Goal: Transaction & Acquisition: Obtain resource

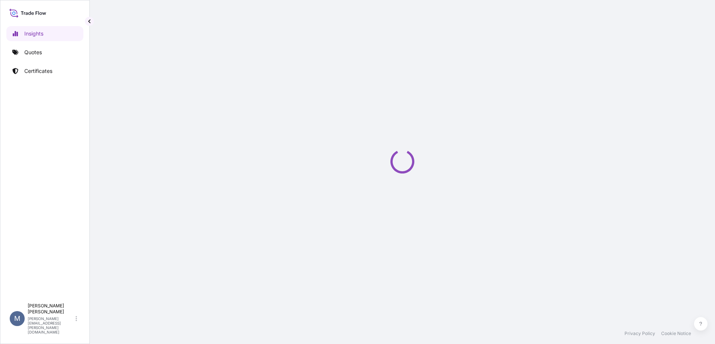
select select "2025"
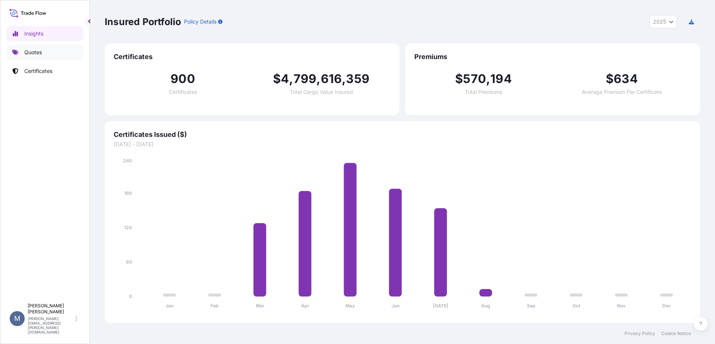
click at [63, 45] on link "Quotes" at bounding box center [44, 52] width 77 height 15
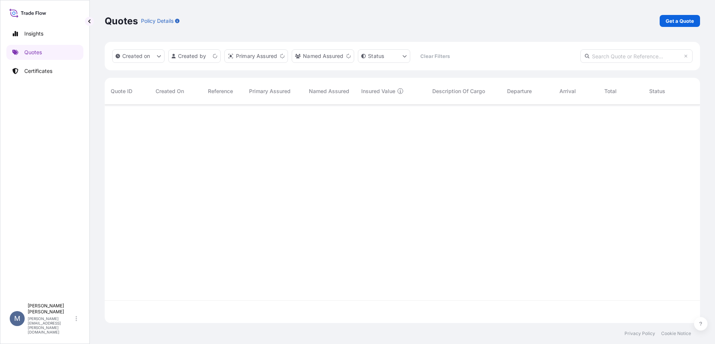
scroll to position [217, 589]
click at [678, 19] on p "Get a Quote" at bounding box center [679, 20] width 28 height 7
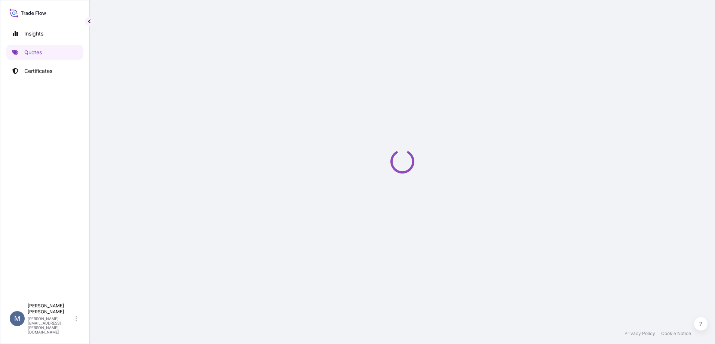
select select "Sea"
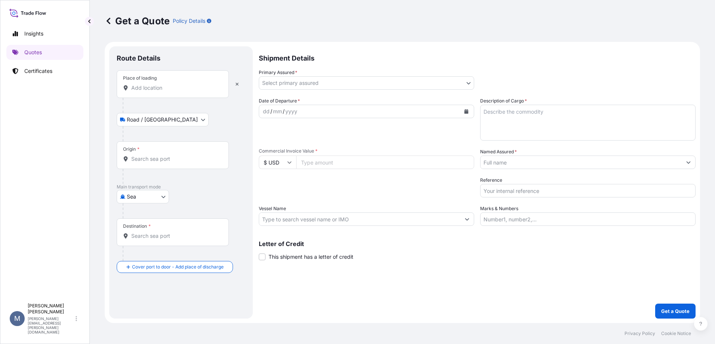
click at [193, 87] on input "Place of loading" at bounding box center [175, 87] width 88 height 7
click at [243, 87] on button "button" at bounding box center [237, 84] width 16 height 12
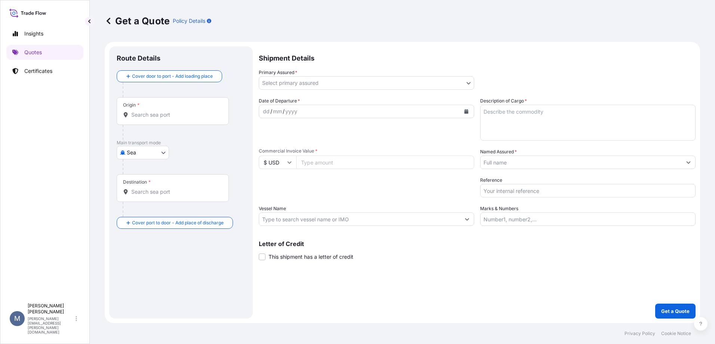
click at [161, 110] on div "Origin *" at bounding box center [173, 111] width 112 height 28
click at [161, 111] on input "Origin *" at bounding box center [175, 114] width 88 height 7
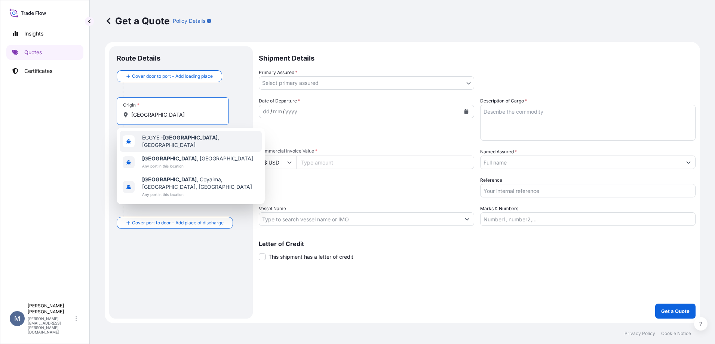
drag, startPoint x: 133, startPoint y: 114, endPoint x: 98, endPoint y: 109, distance: 35.5
click at [98, 109] on div "Get a Quote Policy Details Route Details Cover door to port - Add loading place…" at bounding box center [402, 161] width 625 height 323
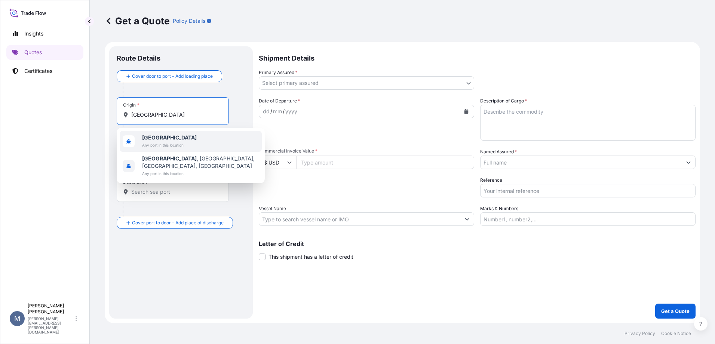
drag, startPoint x: 156, startPoint y: 114, endPoint x: 92, endPoint y: 105, distance: 65.4
click at [92, 105] on div "Get a Quote Policy Details Route Details Cover door to port - Add loading place…" at bounding box center [402, 161] width 625 height 323
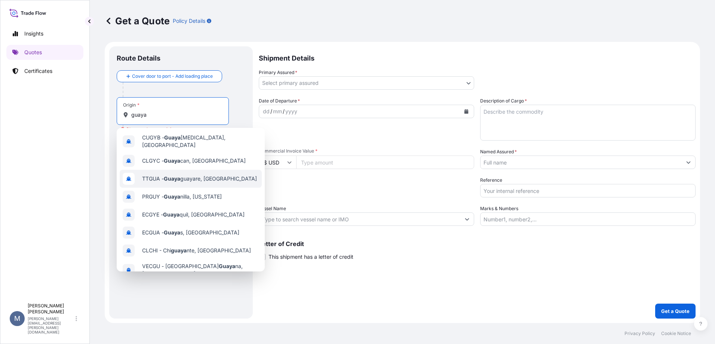
drag, startPoint x: 165, startPoint y: 118, endPoint x: 117, endPoint y: 118, distance: 48.2
click at [117, 118] on div "Origin * guaya" at bounding box center [173, 111] width 112 height 28
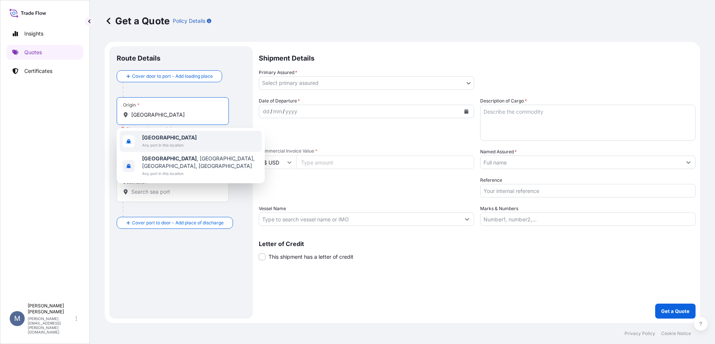
click at [154, 145] on span "Any port in this location" at bounding box center [169, 144] width 55 height 7
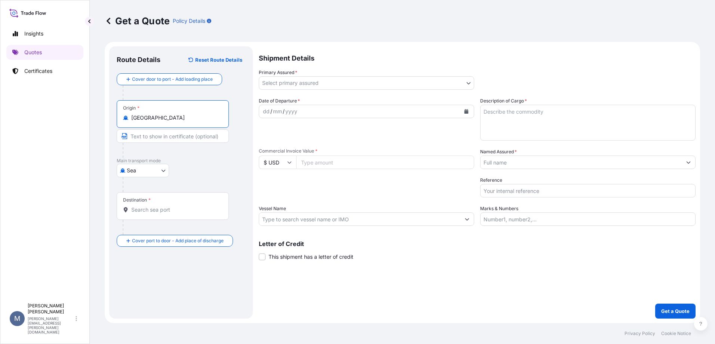
type input "[GEOGRAPHIC_DATA]"
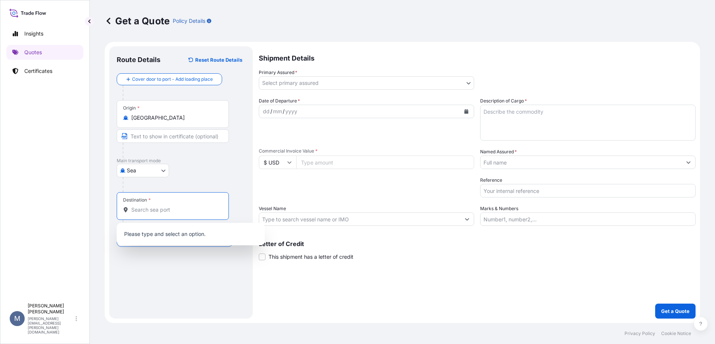
click at [153, 211] on input "Destination *" at bounding box center [175, 209] width 88 height 7
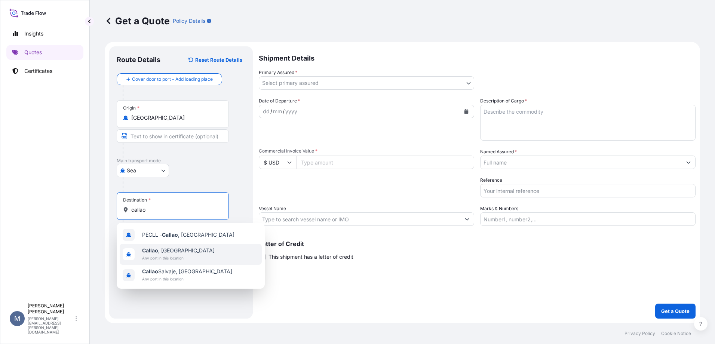
click at [178, 257] on span "Any port in this location" at bounding box center [178, 257] width 72 height 7
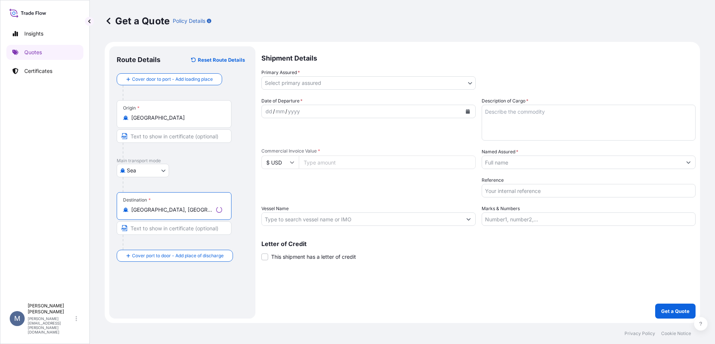
type input "[GEOGRAPHIC_DATA], [GEOGRAPHIC_DATA]"
click at [315, 87] on body "0 options available. 3 options available. Insights Quotes Certificates M Marjor…" at bounding box center [357, 172] width 715 height 344
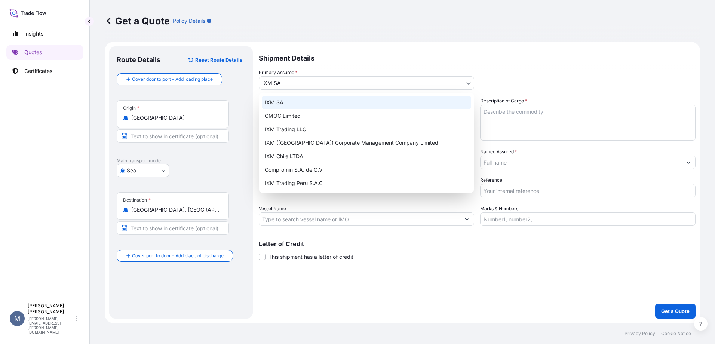
click at [330, 81] on body "Insights Quotes Certificates M Marjory Gonzales marjory.gonzales@ixmetals.com G…" at bounding box center [357, 172] width 715 height 344
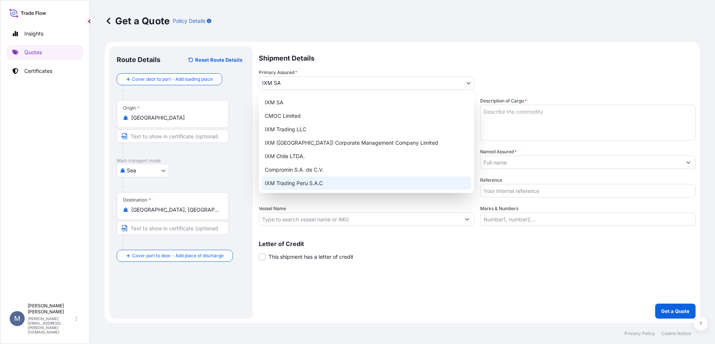
click at [316, 182] on div "IXM Trading Peru S.A.C" at bounding box center [366, 182] width 209 height 13
select select "31855"
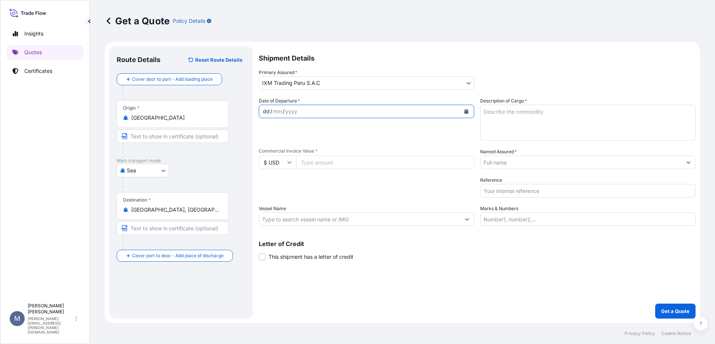
click at [305, 109] on div "dd / mm / yyyy" at bounding box center [359, 111] width 201 height 13
click at [422, 165] on input "Commercial Invoice Value *" at bounding box center [385, 161] width 178 height 13
click at [536, 164] on input "Named Assured *" at bounding box center [580, 161] width 201 height 13
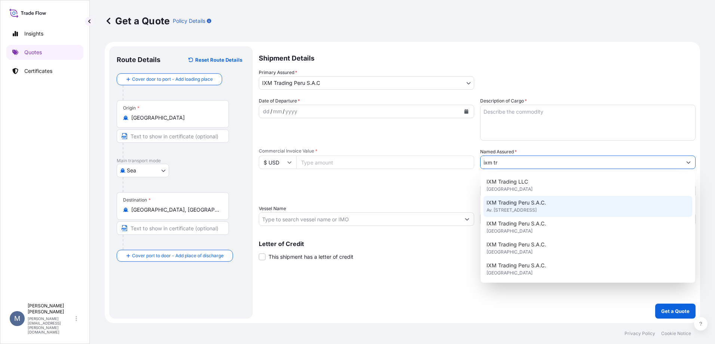
click at [536, 209] on span "Av. República de Panamá 3591, 15036, Lima, Peru" at bounding box center [511, 209] width 50 height 7
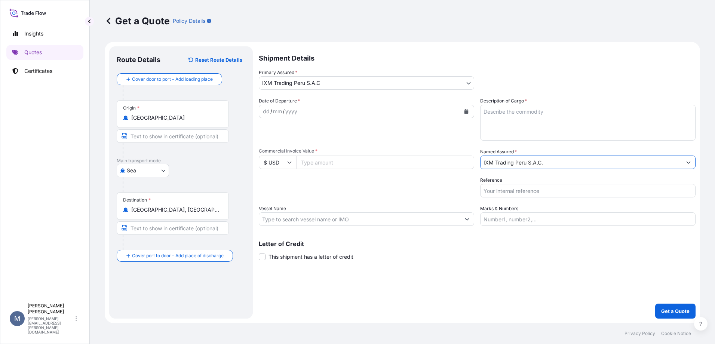
type input "IXM Trading Peru S.A.C."
click at [312, 107] on div "dd / mm / yyyy" at bounding box center [359, 111] width 201 height 13
click at [370, 117] on div "dd / mm / yyyy" at bounding box center [359, 111] width 201 height 13
click at [343, 115] on div "dd / mm / yyyy" at bounding box center [359, 111] width 201 height 13
click at [342, 111] on div "dd / mm / yyyy" at bounding box center [359, 111] width 201 height 13
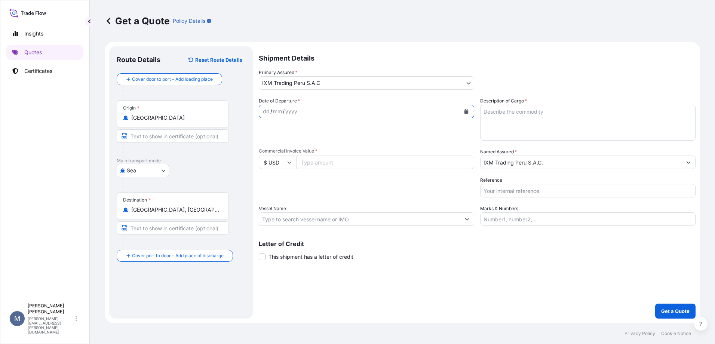
click at [466, 112] on icon "Calendar" at bounding box center [466, 111] width 4 height 4
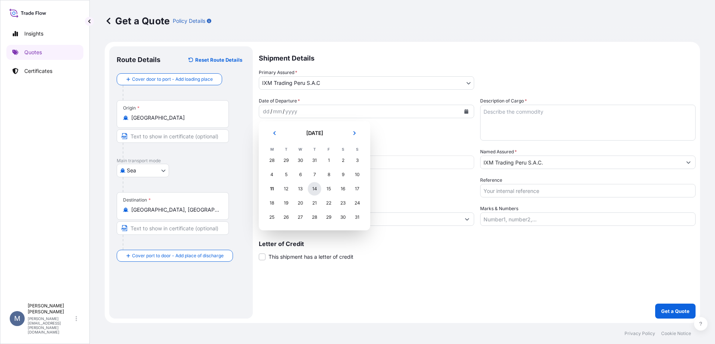
click at [317, 186] on div "14" at bounding box center [314, 188] width 13 height 13
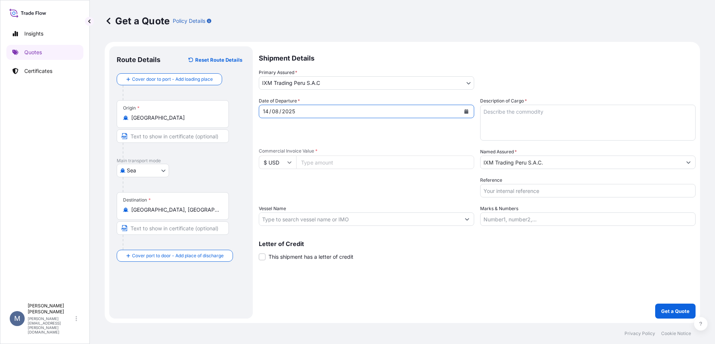
click at [353, 164] on input "Commercial Invoice Value *" at bounding box center [385, 161] width 178 height 13
click at [337, 162] on input "Commercial Invoice Value *" at bounding box center [385, 161] width 178 height 13
type input "87000"
click at [561, 191] on input "Reference" at bounding box center [587, 190] width 215 height 13
click at [561, 189] on input "Reference" at bounding box center [587, 190] width 215 height 13
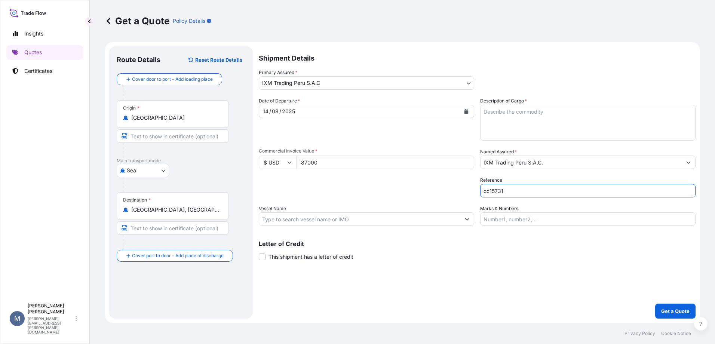
drag, startPoint x: 489, startPoint y: 191, endPoint x: 468, endPoint y: 186, distance: 21.8
click at [468, 186] on div "Date of Departure * 14 / 08 / 2025 Cargo Category * Metals of every type and de…" at bounding box center [477, 161] width 436 height 129
type input "CC15731"
click at [528, 222] on input "Marks & Numbers" at bounding box center [587, 218] width 215 height 13
click at [550, 115] on textarea "Description of Cargo *" at bounding box center [587, 123] width 215 height 36
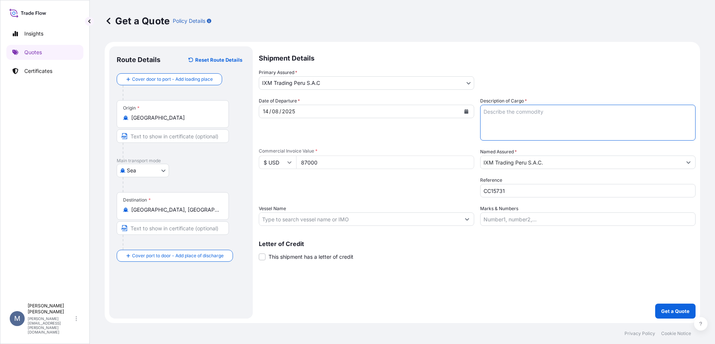
paste textarea "https://wtwtradeflow.com/login?gcid=1736626"
drag, startPoint x: 623, startPoint y: 119, endPoint x: 470, endPoint y: 100, distance: 154.0
click at [470, 100] on div "Date of Departure * 14 / 08 / 2025 Cargo Category * Metals of every type and de…" at bounding box center [477, 161] width 436 height 129
paste textarea "4 containers of lead concentrate"
drag, startPoint x: 485, startPoint y: 111, endPoint x: 469, endPoint y: 108, distance: 16.3
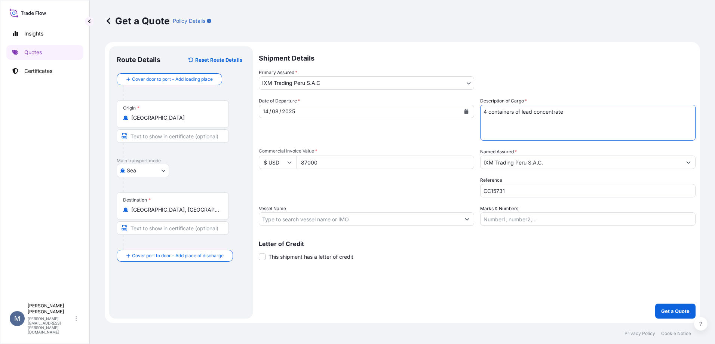
click at [469, 108] on div "Date of Departure * 14 / 08 / 2025 Cargo Category * Metals of every type and de…" at bounding box center [477, 161] width 436 height 129
drag, startPoint x: 533, startPoint y: 110, endPoint x: 522, endPoint y: 110, distance: 10.8
click at [522, 110] on textarea "2 containers of lead concentrate" at bounding box center [587, 123] width 215 height 36
click at [581, 117] on textarea "2 containers of copper concentrate" at bounding box center [587, 123] width 215 height 36
type textarea "2 containers of copper concentrate"
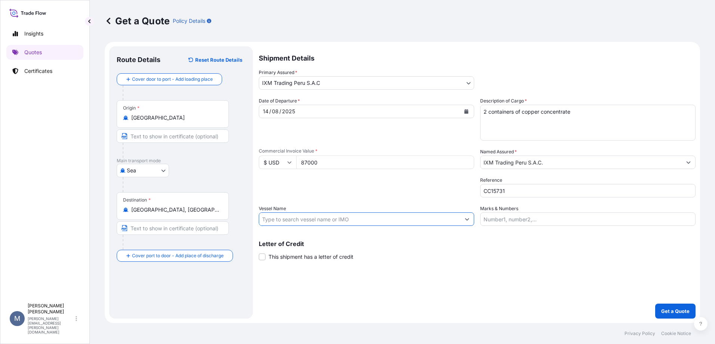
click at [320, 219] on input "Vessel Name" at bounding box center [359, 218] width 201 height 13
click at [352, 220] on input "Vessel Name" at bounding box center [359, 218] width 201 height 13
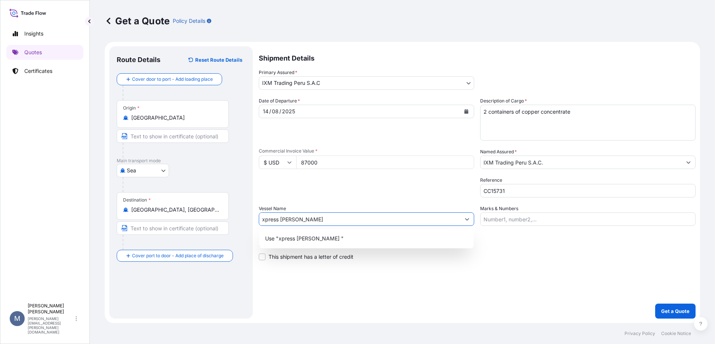
drag, startPoint x: 293, startPoint y: 220, endPoint x: 287, endPoint y: 219, distance: 5.3
click at [287, 219] on input "xpress moy" at bounding box center [359, 218] width 201 height 13
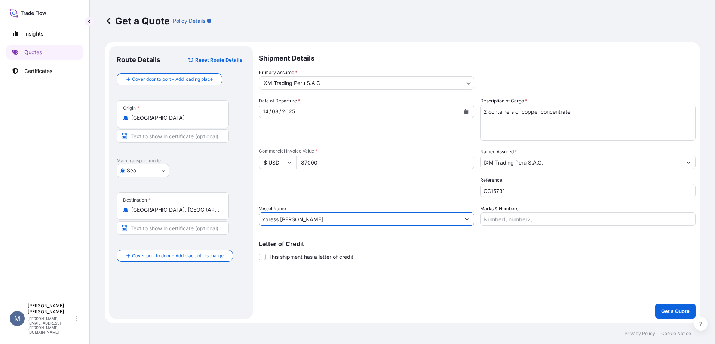
click at [303, 218] on input "xpress moy" at bounding box center [359, 218] width 201 height 13
drag, startPoint x: 303, startPoint y: 218, endPoint x: 244, endPoint y: 217, distance: 59.1
click at [244, 217] on form "Route Details Reset Route Details Cover door to port - Add loading place Place …" at bounding box center [402, 182] width 595 height 281
paste input "9629419"
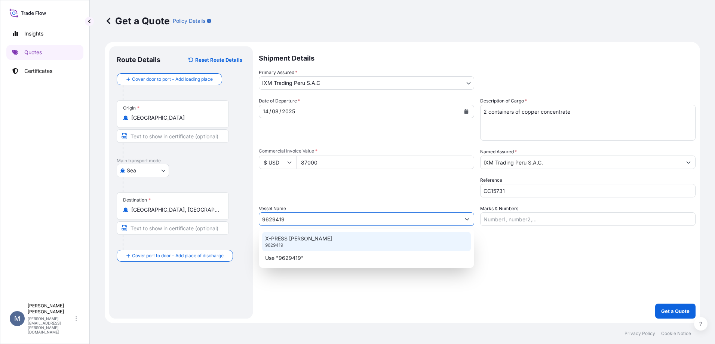
click at [302, 244] on div "X-PRESS MOY 9629419" at bounding box center [366, 241] width 209 height 19
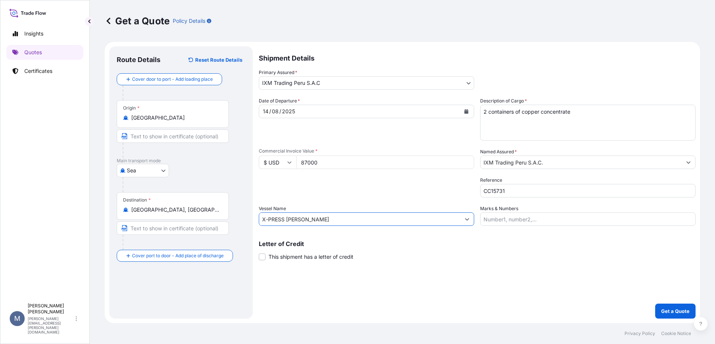
type input "X-PRESS [PERSON_NAME]"
click at [519, 223] on input "Marks & Numbers" at bounding box center [587, 218] width 215 height 13
click at [399, 301] on div "Shipment Details Primary Assured * IXM Trading Peru S.A.C IXM SA CMOC Limited I…" at bounding box center [477, 182] width 436 height 272
click at [671, 315] on button "Get a Quote" at bounding box center [675, 310] width 40 height 15
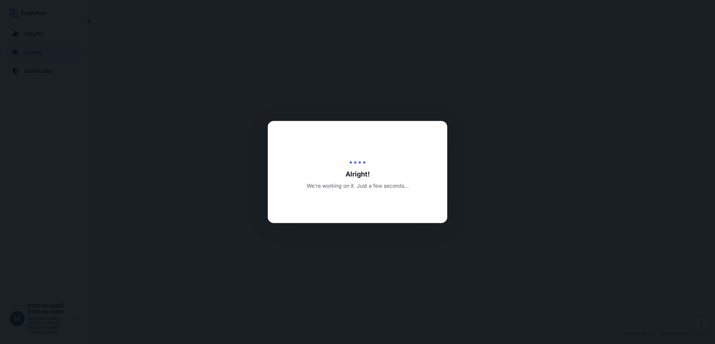
select select "Sea"
select select "31855"
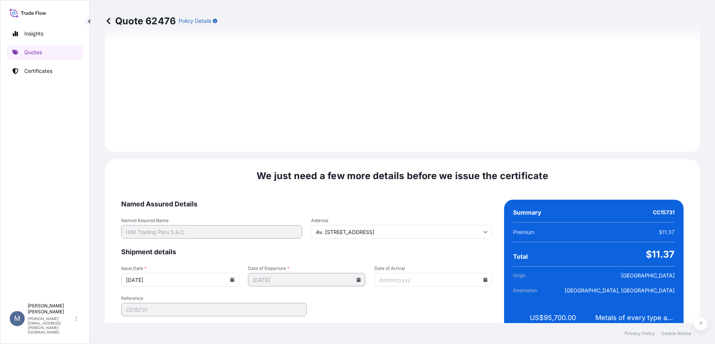
scroll to position [781, 0]
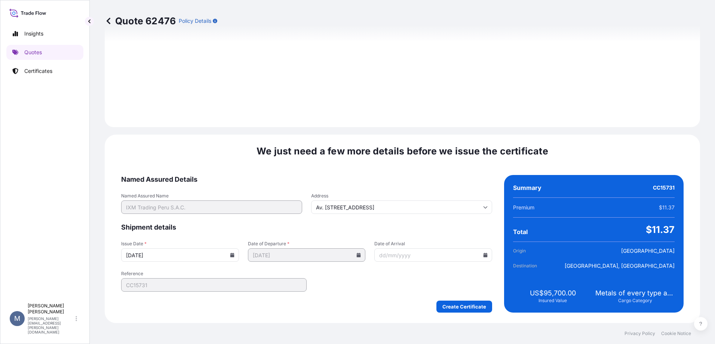
click at [232, 257] on icon at bounding box center [232, 255] width 4 height 4
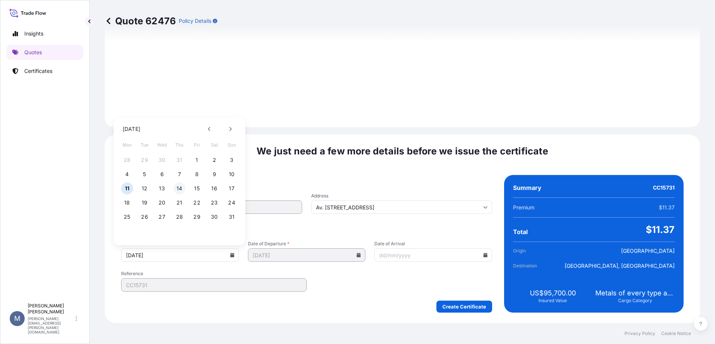
click at [178, 191] on button "14" at bounding box center [179, 188] width 12 height 12
type input "[DATE]"
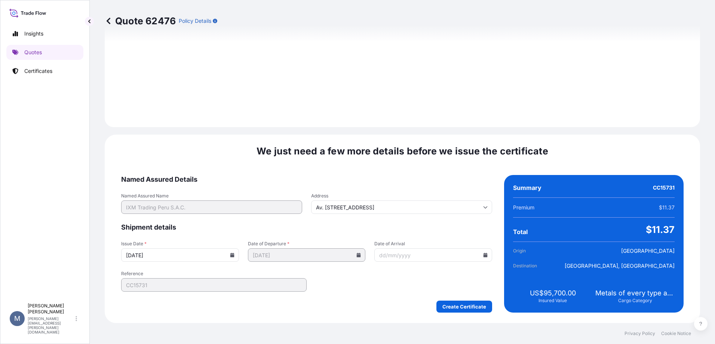
click at [482, 258] on input "Date of Arrival" at bounding box center [433, 254] width 118 height 13
click at [483, 253] on icon at bounding box center [485, 255] width 4 height 4
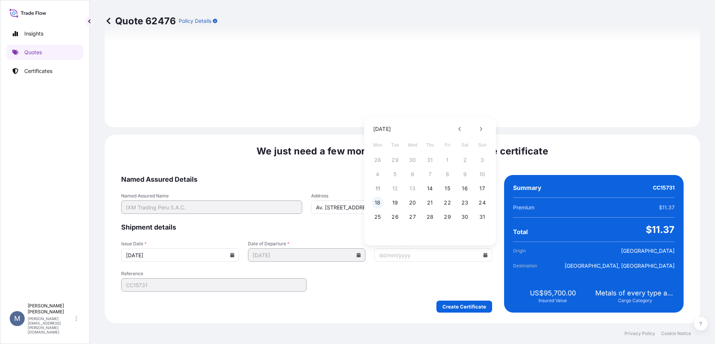
click at [376, 201] on button "18" at bounding box center [377, 203] width 12 height 12
type input "[DATE]"
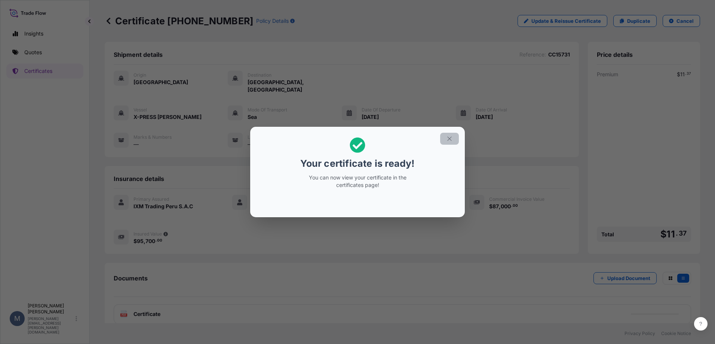
click at [452, 138] on icon "button" at bounding box center [449, 138] width 7 height 7
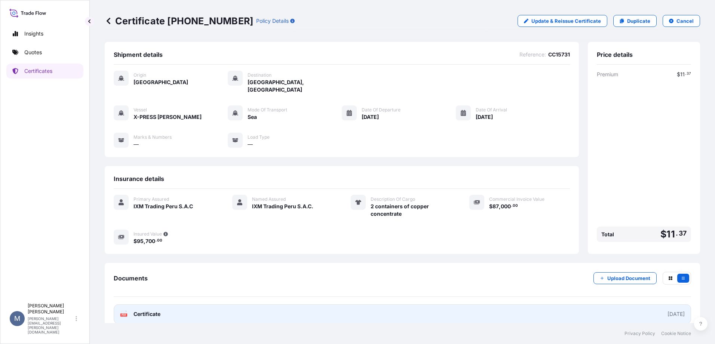
click at [148, 310] on span "Certificate" at bounding box center [146, 313] width 27 height 7
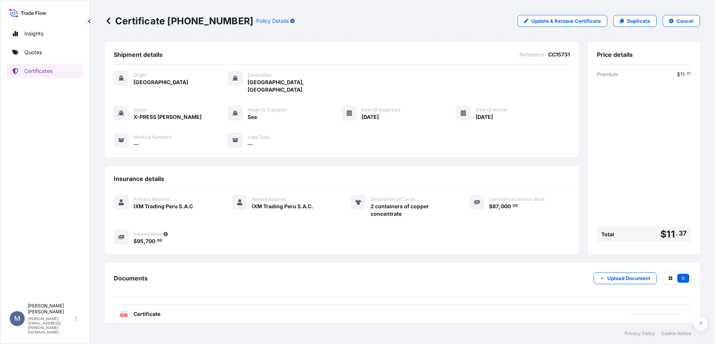
scroll to position [2, 0]
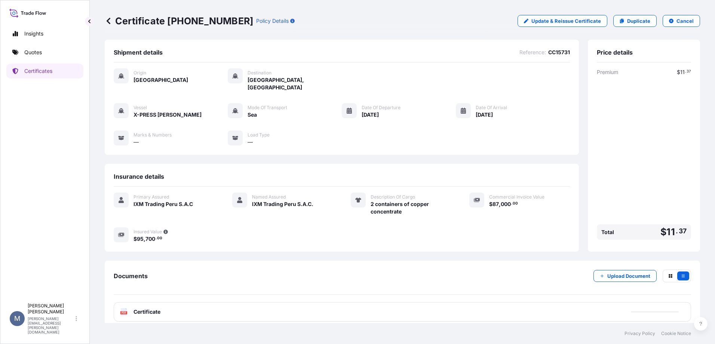
click at [158, 308] on span "Certificate" at bounding box center [146, 311] width 27 height 7
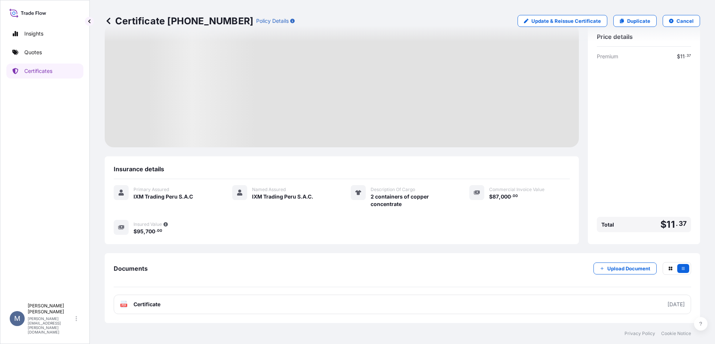
scroll to position [2, 0]
